Goal: Information Seeking & Learning: Find specific fact

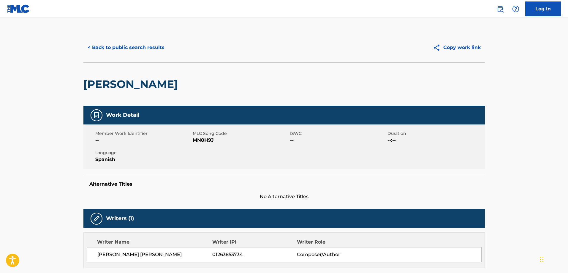
click at [151, 48] on button "< Back to public search results" at bounding box center [125, 47] width 85 height 15
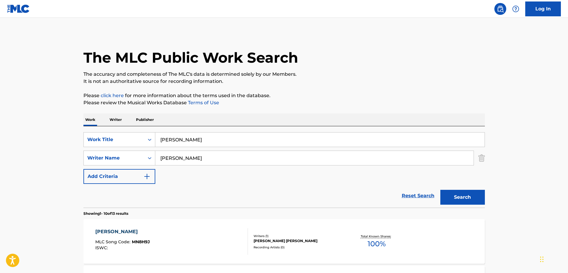
scroll to position [76, 0]
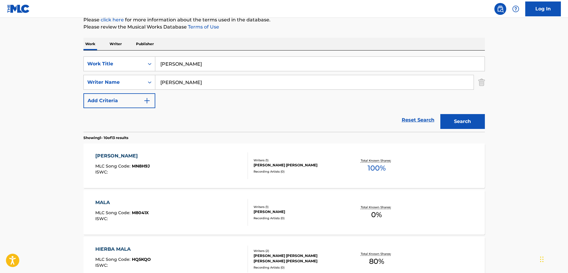
click at [233, 63] on input "[PERSON_NAME]" at bounding box center [320, 64] width 330 height 14
paste input "La Vida Que Elegiste No Tener"
type input "La Vida Que Elegiste No Tener"
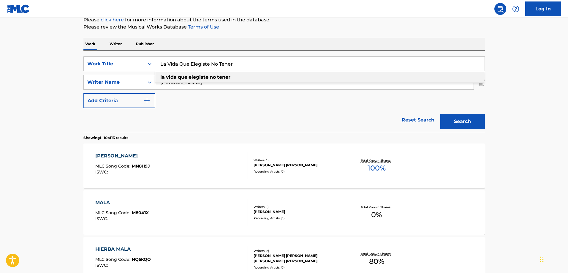
click at [198, 99] on div "SearchWithCriteriaabf12a12-03d2-40d6-9ff4-f7ce50ae25e5 Work Title La Vida Que E…" at bounding box center [284, 82] width 402 height 52
click at [193, 83] on input "[PERSON_NAME]" at bounding box center [314, 82] width 319 height 14
paste input "[PERSON_NAME]"
type input "[PERSON_NAME]"
click at [469, 122] on button "Search" at bounding box center [463, 121] width 45 height 15
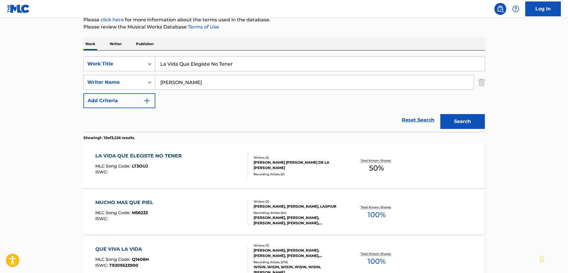
click at [174, 160] on div "LA VIDA QUE ELEGISTE NO TENER MLC Song Code : LT3OUJ ISWC :" at bounding box center [139, 165] width 89 height 27
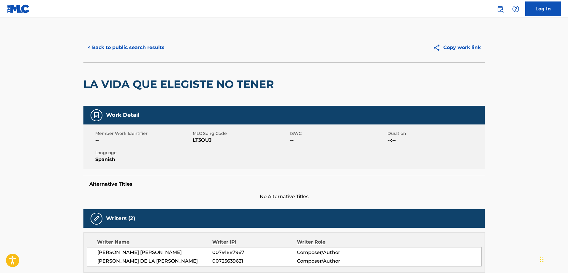
click at [213, 136] on span "MLC Song Code" at bounding box center [241, 133] width 96 height 6
click at [205, 141] on span "LT3OUJ" at bounding box center [241, 140] width 96 height 7
copy span "LT3OUJ"
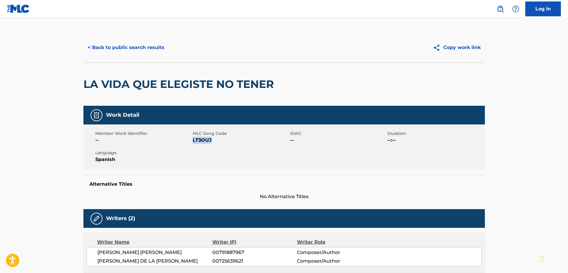
click at [138, 50] on button "< Back to public search results" at bounding box center [125, 47] width 85 height 15
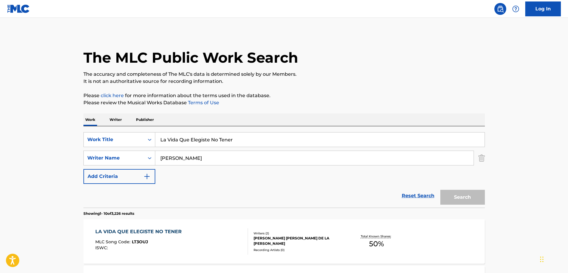
scroll to position [76, 0]
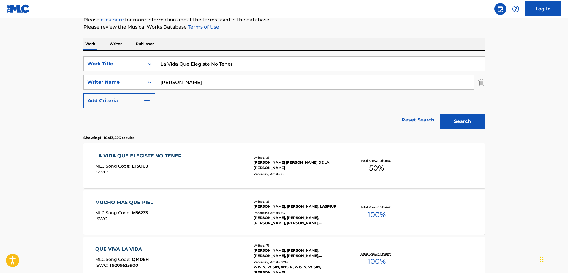
click at [185, 59] on input "La Vida Que Elegiste No Tener" at bounding box center [320, 64] width 330 height 14
paste input "[PERSON_NAME] Pay"
type input "[PERSON_NAME] Pay"
click at [209, 108] on div "SearchWithCriteriaabf12a12-03d2-40d6-9ff4-f7ce50ae25e5 Work Title [PERSON_NAME]…" at bounding box center [284, 82] width 402 height 52
click at [209, 89] on input "[PERSON_NAME]" at bounding box center [314, 82] width 319 height 14
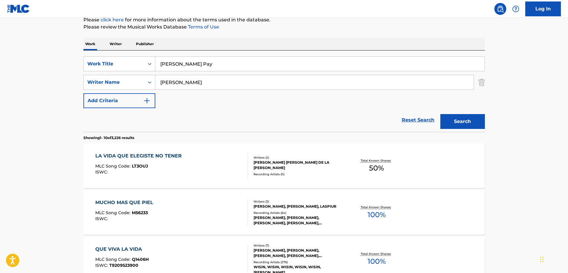
paste input "Olivare"
type input "[PERSON_NAME]"
click at [460, 118] on button "Search" at bounding box center [463, 121] width 45 height 15
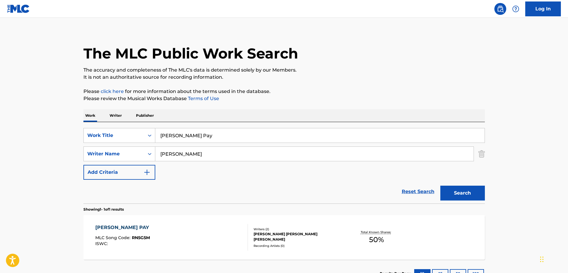
scroll to position [50, 0]
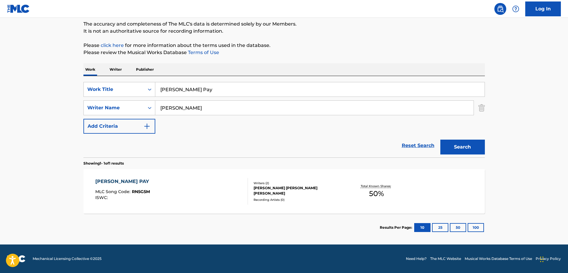
click at [177, 178] on div "[PERSON_NAME] PAY MLC Song Code : RN5G5M ISWC : Writers ( 2 ) [PERSON_NAME] [PE…" at bounding box center [284, 191] width 402 height 45
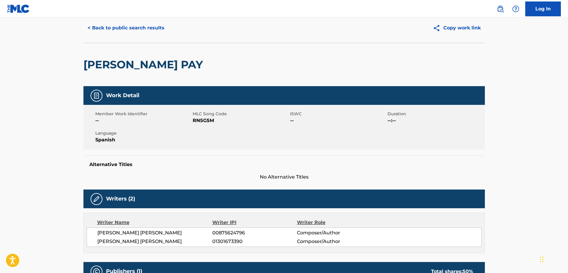
scroll to position [30, 0]
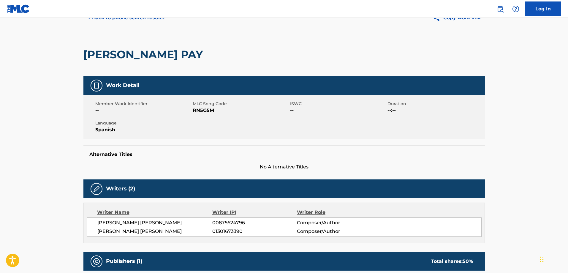
click at [207, 110] on span "RN5G5M" at bounding box center [241, 110] width 96 height 7
copy span "RN5G5M"
click at [228, 225] on span "00875624796" at bounding box center [254, 222] width 84 height 7
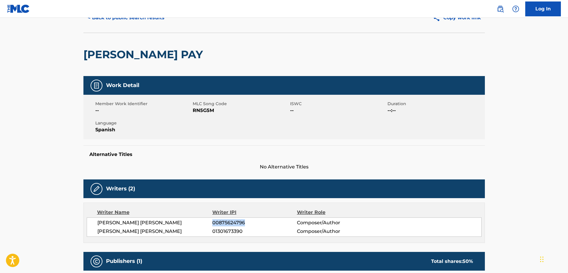
copy span "00875624796"
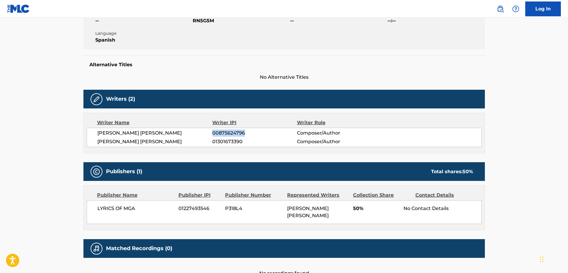
scroll to position [161, 0]
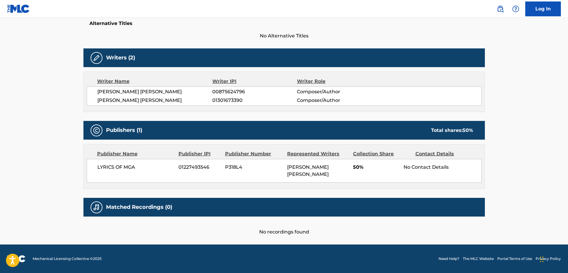
click at [431, 168] on div "No Contact Details" at bounding box center [443, 167] width 78 height 7
click at [434, 153] on div "Contact Details" at bounding box center [445, 153] width 58 height 7
click at [543, 160] on main "< Back to public search results Copy work link [PERSON_NAME] PAY Work Detail Me…" at bounding box center [284, 50] width 568 height 387
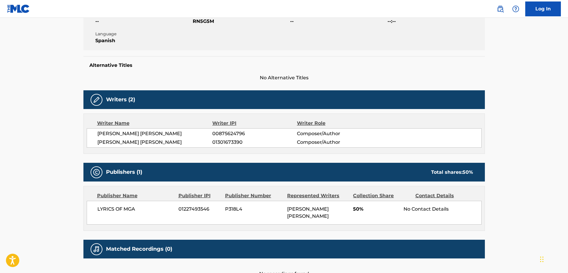
scroll to position [0, 0]
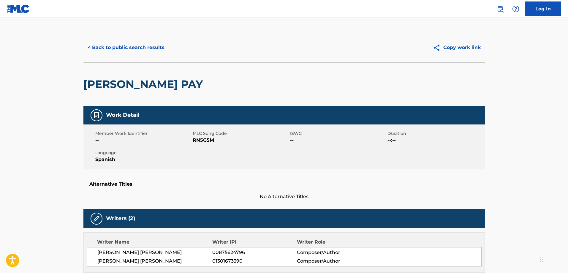
click at [132, 53] on button "< Back to public search results" at bounding box center [125, 47] width 85 height 15
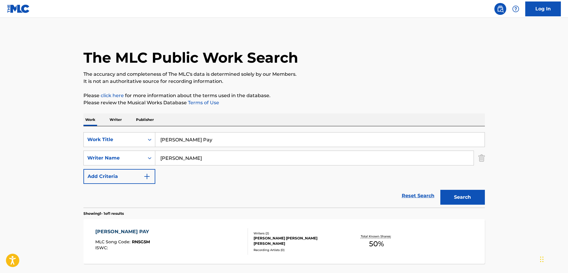
scroll to position [16, 0]
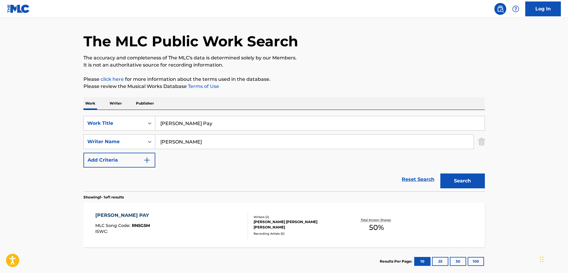
click at [216, 121] on input "[PERSON_NAME] Pay" at bounding box center [320, 123] width 330 height 14
paste input "No Soy Tu Prioridad"
type input "No Soy Tu Prioridad"
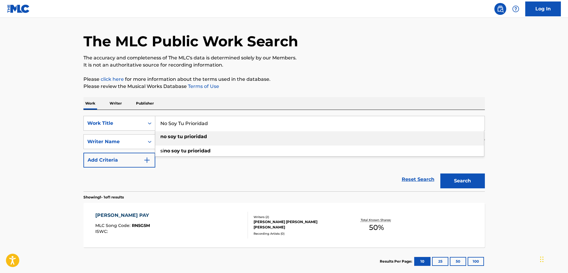
click at [309, 73] on div "The MLC Public Work Search The accuracy and completeness of The MLC's data is d…" at bounding box center [284, 145] width 416 height 259
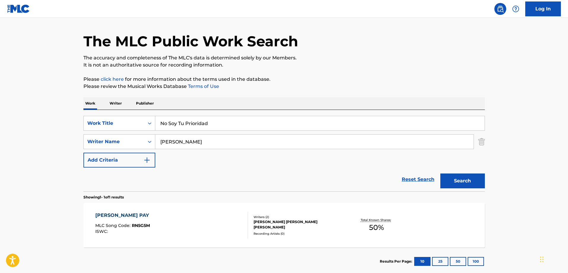
click at [213, 139] on input "[PERSON_NAME]" at bounding box center [314, 142] width 319 height 14
paste input "[GEOGRAPHIC_DATA]"
type input "[GEOGRAPHIC_DATA]"
click at [467, 174] on button "Search" at bounding box center [463, 181] width 45 height 15
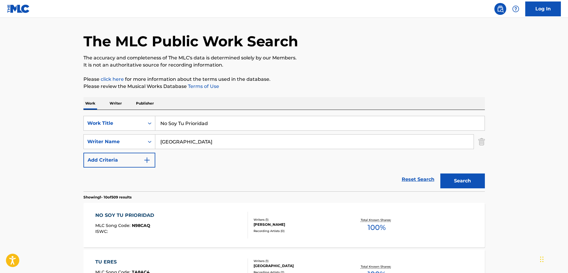
click at [200, 219] on div "NO SOY TU PRIORIDAD MLC Song Code : N98CAQ ISWC :" at bounding box center [171, 225] width 153 height 27
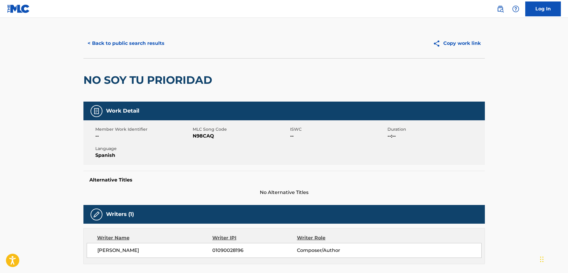
scroll to position [30, 0]
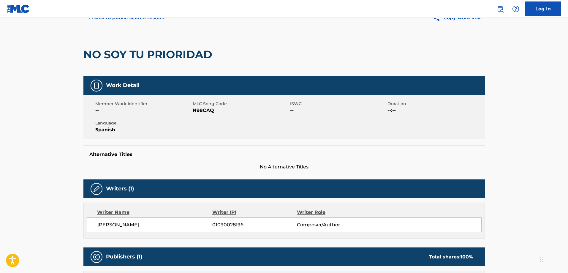
click at [266, 209] on div "Writer Name Writer IPI Writer Role [PERSON_NAME] 01090028196 Composer/Author" at bounding box center [284, 221] width 402 height 36
drag, startPoint x: 212, startPoint y: 226, endPoint x: 187, endPoint y: 221, distance: 26.0
click at [187, 221] on div "[PERSON_NAME] 01090028196 Composer/Author" at bounding box center [284, 225] width 395 height 15
click at [227, 226] on span "01090028196" at bounding box center [254, 224] width 84 height 7
click at [232, 223] on span "01090028196" at bounding box center [254, 224] width 84 height 7
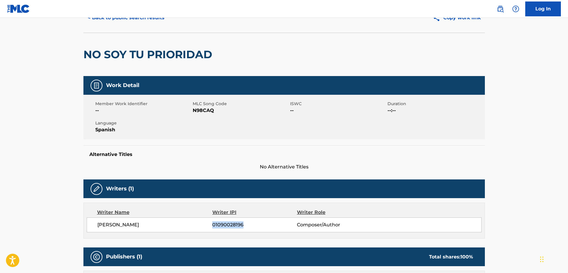
click at [232, 223] on span "01090028196" at bounding box center [254, 224] width 84 height 7
copy span "01090028196"
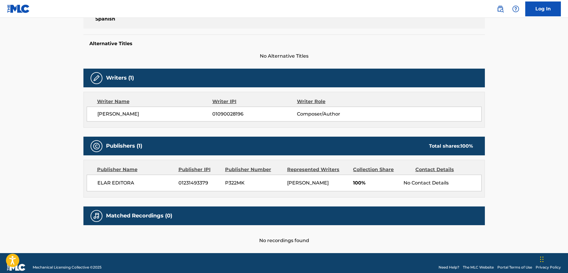
scroll to position [127, 0]
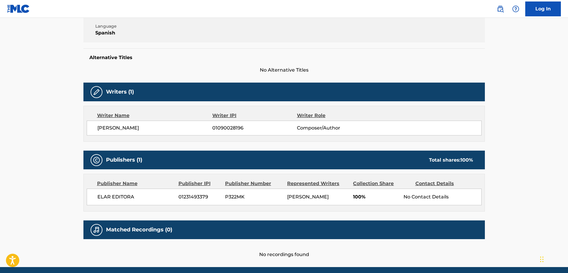
click at [224, 125] on span "01090028196" at bounding box center [254, 127] width 84 height 7
copy span "01090028196"
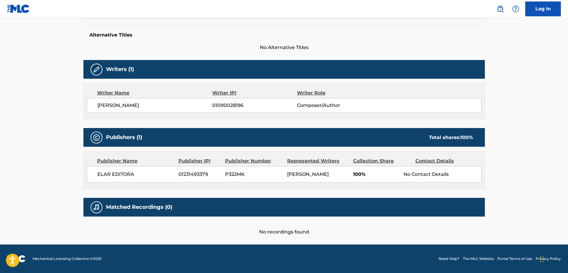
scroll to position [0, 0]
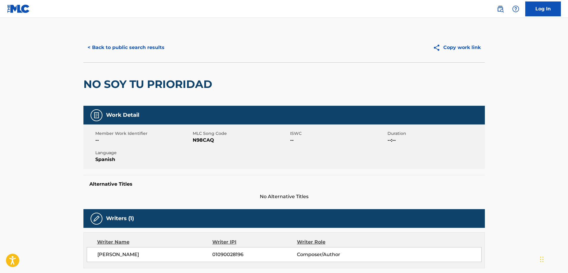
click at [203, 140] on span "N98CAQ" at bounding box center [241, 140] width 96 height 7
copy span "N98CAQ"
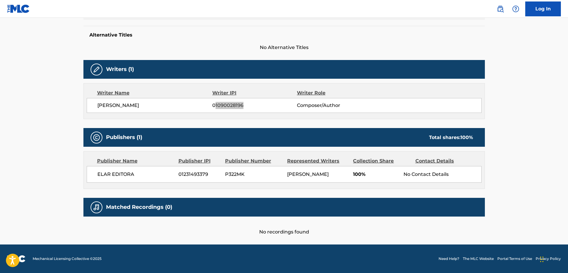
scroll to position [156, 0]
click at [219, 102] on span "01090028196" at bounding box center [254, 105] width 84 height 7
click at [225, 102] on span "01090028196" at bounding box center [254, 105] width 84 height 7
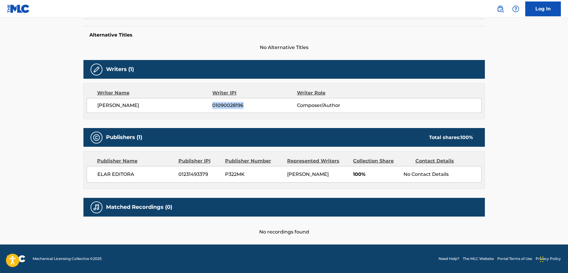
click at [259, 102] on span "01090028196" at bounding box center [254, 105] width 84 height 7
drag, startPoint x: 256, startPoint y: 100, endPoint x: 216, endPoint y: 95, distance: 39.5
click at [216, 102] on span "01090028196" at bounding box center [254, 105] width 84 height 7
